Goal: Task Accomplishment & Management: Use online tool/utility

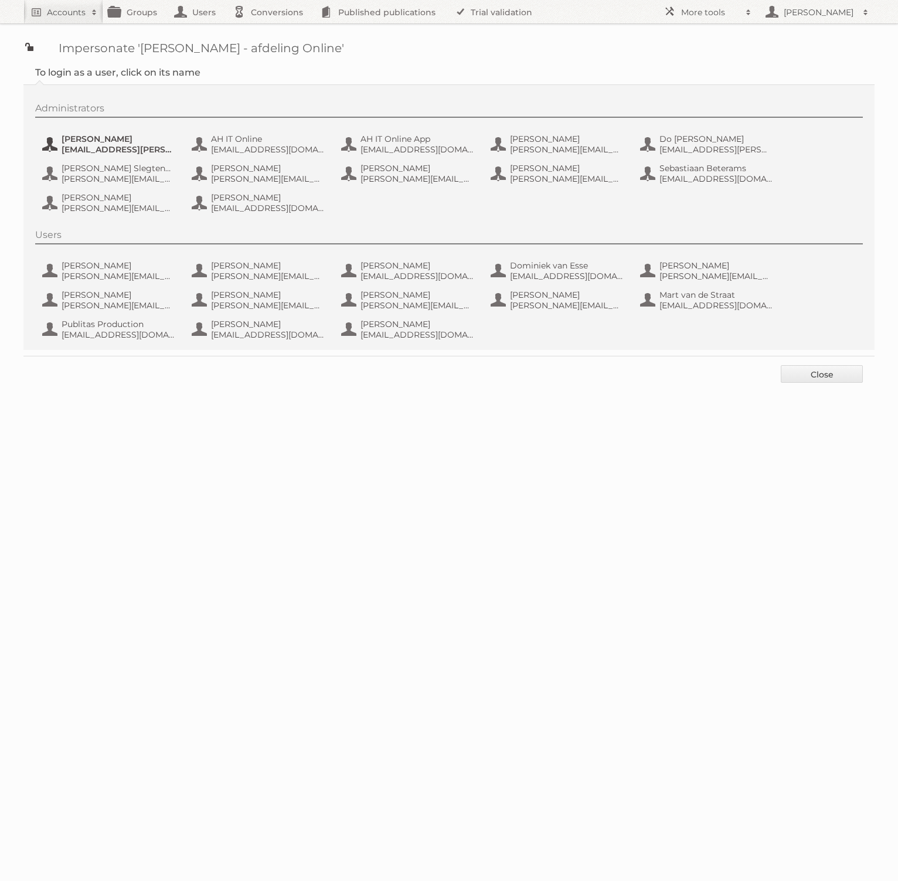
click at [121, 141] on span "[PERSON_NAME]" at bounding box center [119, 139] width 114 height 11
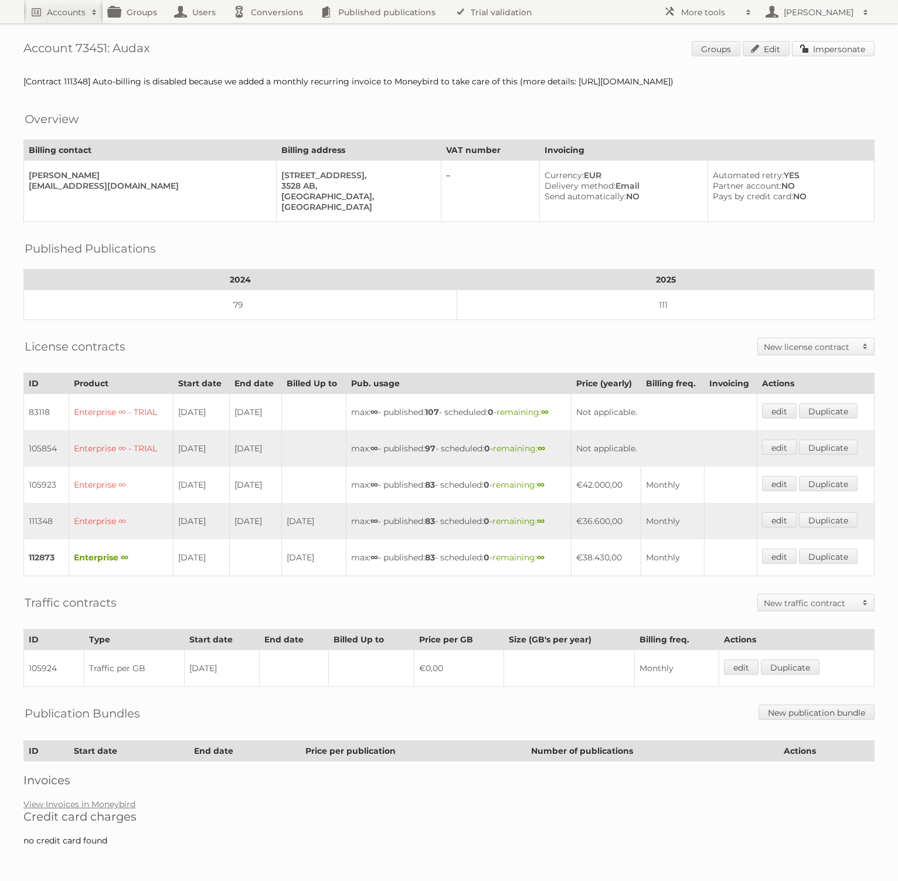
click at [844, 49] on link "Impersonate" at bounding box center [833, 48] width 83 height 15
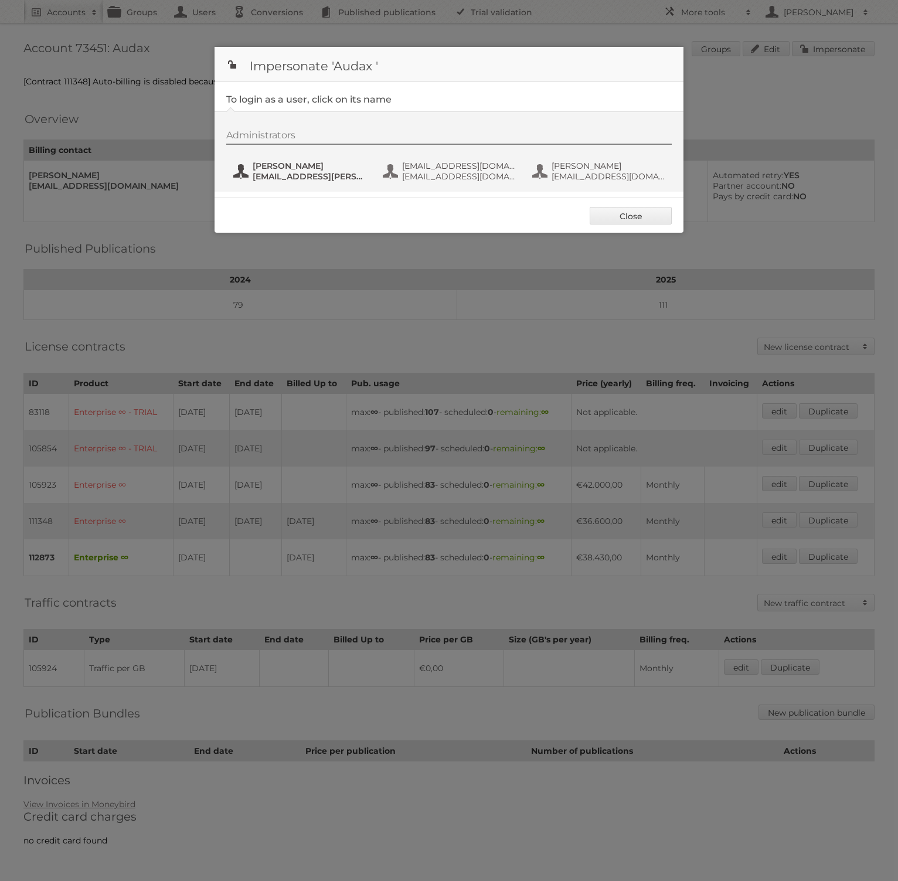
click at [330, 168] on span "Bart Linskens" at bounding box center [310, 166] width 114 height 11
